Goal: Check status: Check status

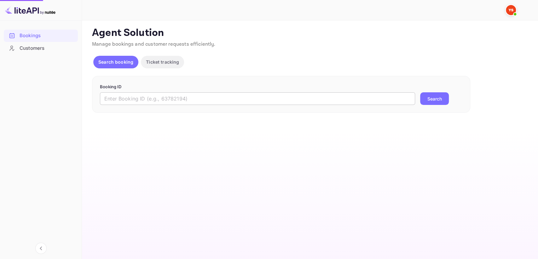
click at [158, 103] on input "text" at bounding box center [257, 98] width 315 height 13
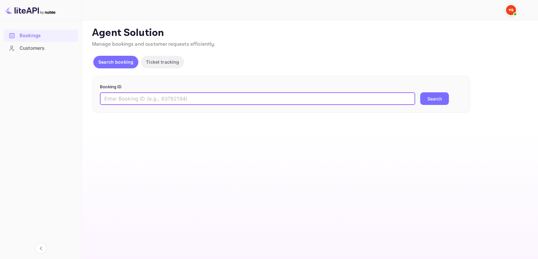
paste input "8894181"
type input "8894181"
click at [437, 101] on button "Search" at bounding box center [434, 98] width 29 height 13
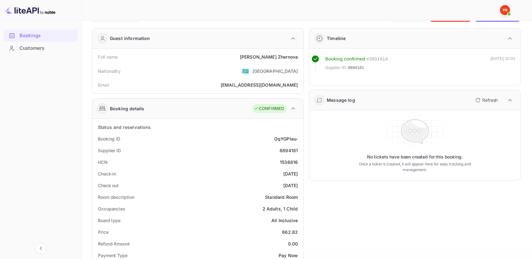
scroll to position [35, 0]
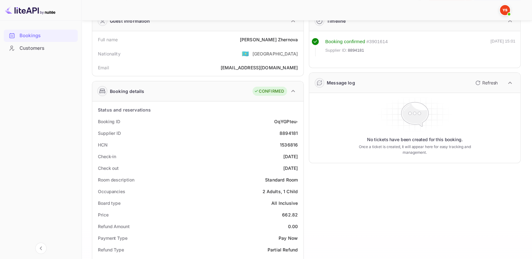
click at [295, 142] on div "1536816" at bounding box center [289, 144] width 18 height 7
copy div "1536816"
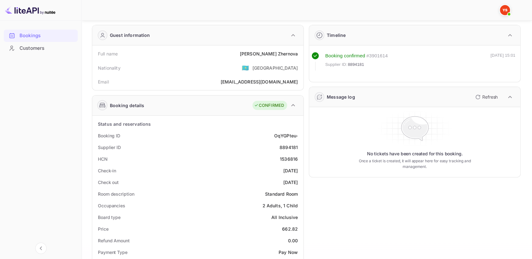
click at [363, 184] on div "Timeline Booking confirmed # 3901614 Supplier ID: 8894181 [DATE] 15:01 Message …" at bounding box center [412, 257] width 217 height 475
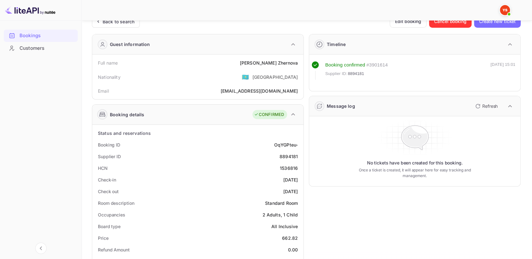
scroll to position [0, 0]
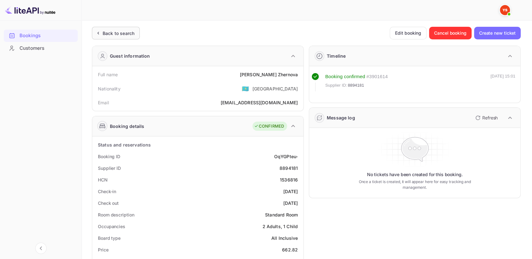
click at [123, 33] on div "Back to search" at bounding box center [119, 33] width 32 height 7
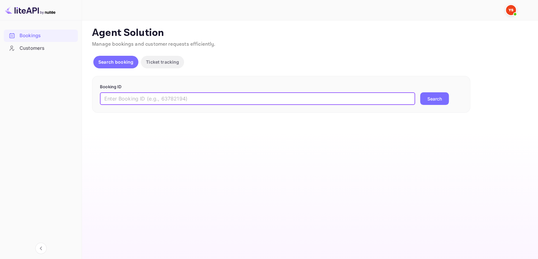
click at [162, 103] on input "text" at bounding box center [257, 98] width 315 height 13
paste input "8915616"
type input "8915616"
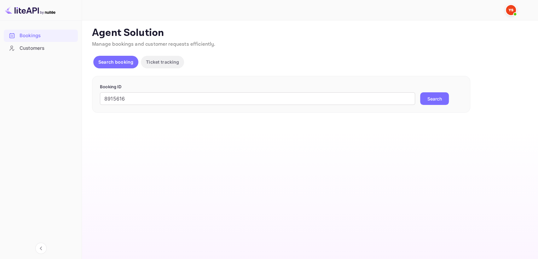
click at [441, 100] on button "Search" at bounding box center [434, 98] width 29 height 13
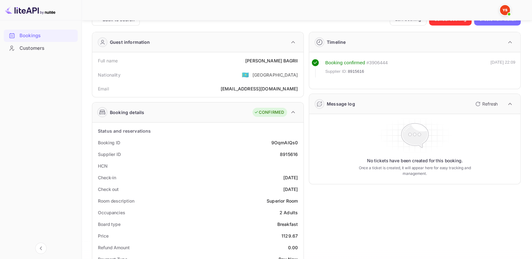
click at [289, 155] on div "8915616" at bounding box center [289, 154] width 18 height 7
copy div "8915616"
drag, startPoint x: 263, startPoint y: 61, endPoint x: 298, endPoint y: 55, distance: 35.4
click at [298, 55] on div "Full name [PERSON_NAME]" at bounding box center [198, 61] width 206 height 12
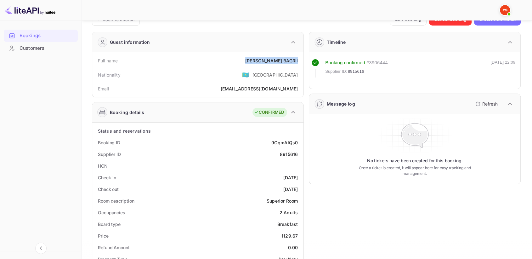
copy div "[PERSON_NAME]"
drag, startPoint x: 280, startPoint y: 235, endPoint x: 300, endPoint y: 231, distance: 20.2
click at [300, 231] on div "Price 1129.67" at bounding box center [198, 236] width 206 height 12
copy div "1129.67"
